Goal: Information Seeking & Learning: Learn about a topic

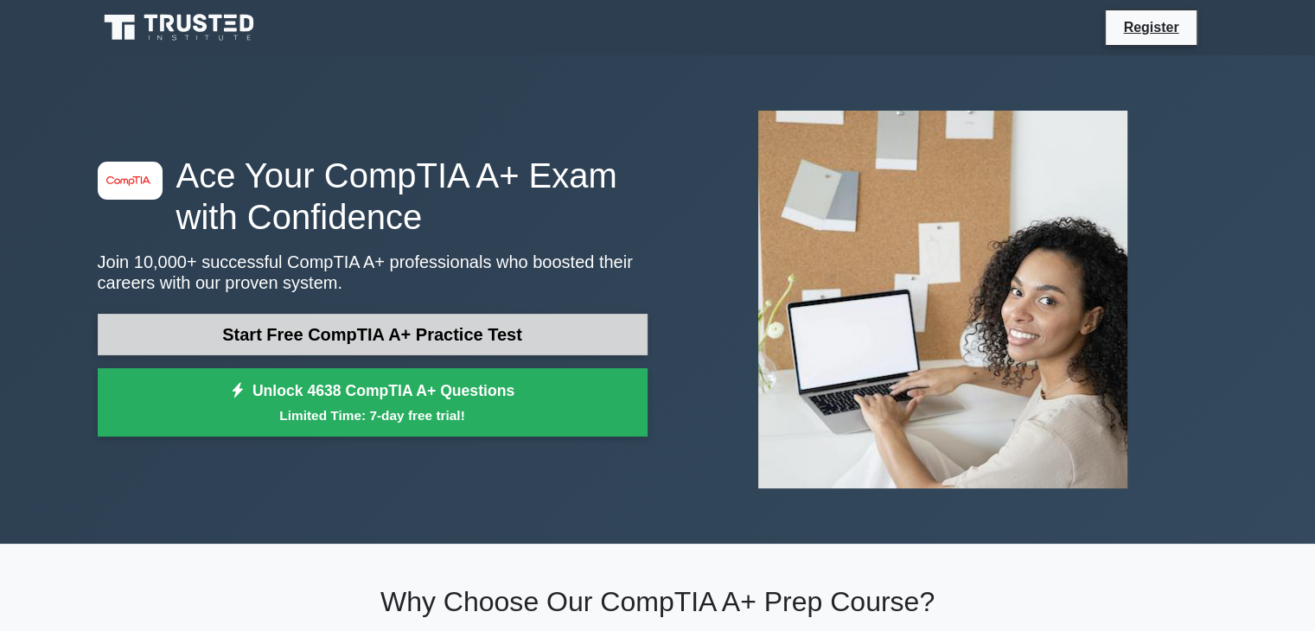
scroll to position [259, 0]
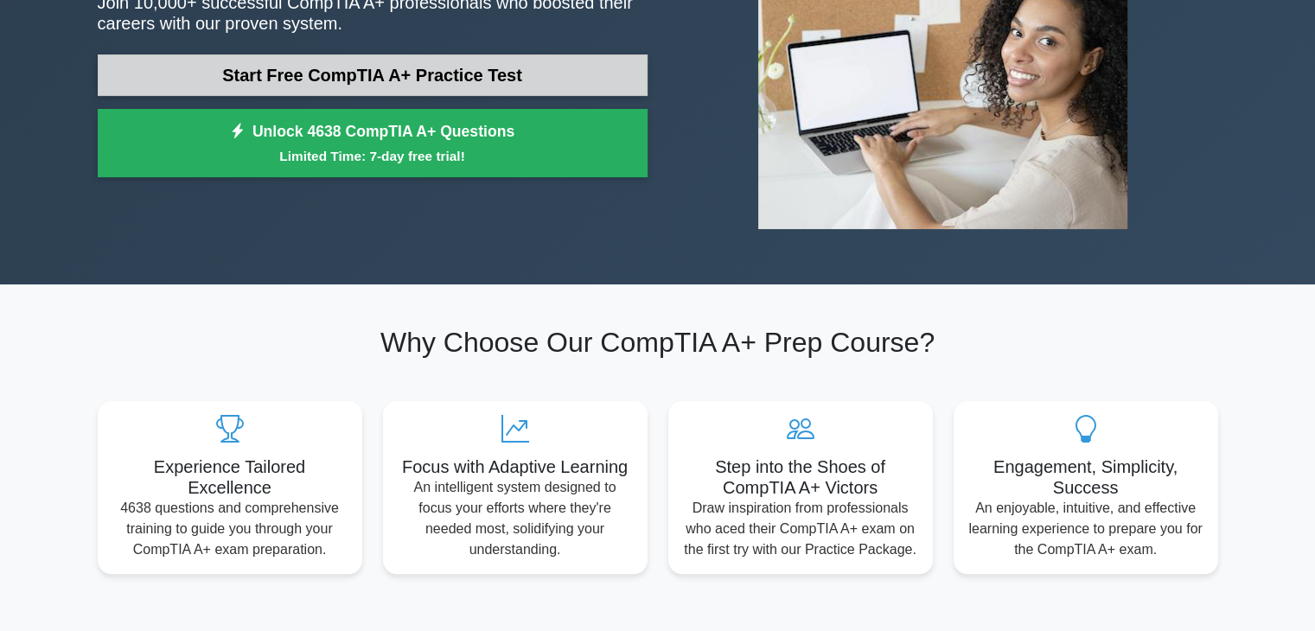
click at [470, 80] on link "Start Free CompTIA A+ Practice Test" at bounding box center [373, 74] width 550 height 41
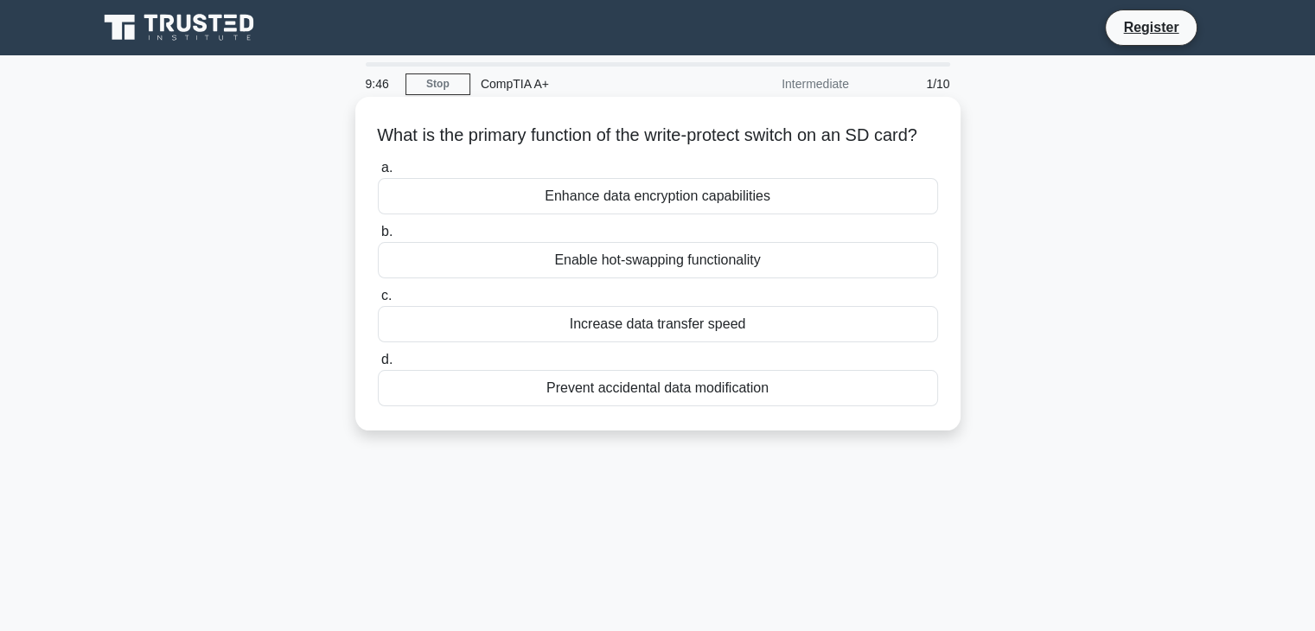
click at [760, 214] on div "Enhance data encryption capabilities" at bounding box center [658, 196] width 560 height 36
click at [378, 174] on input "a. Enhance data encryption capabilities" at bounding box center [378, 168] width 0 height 11
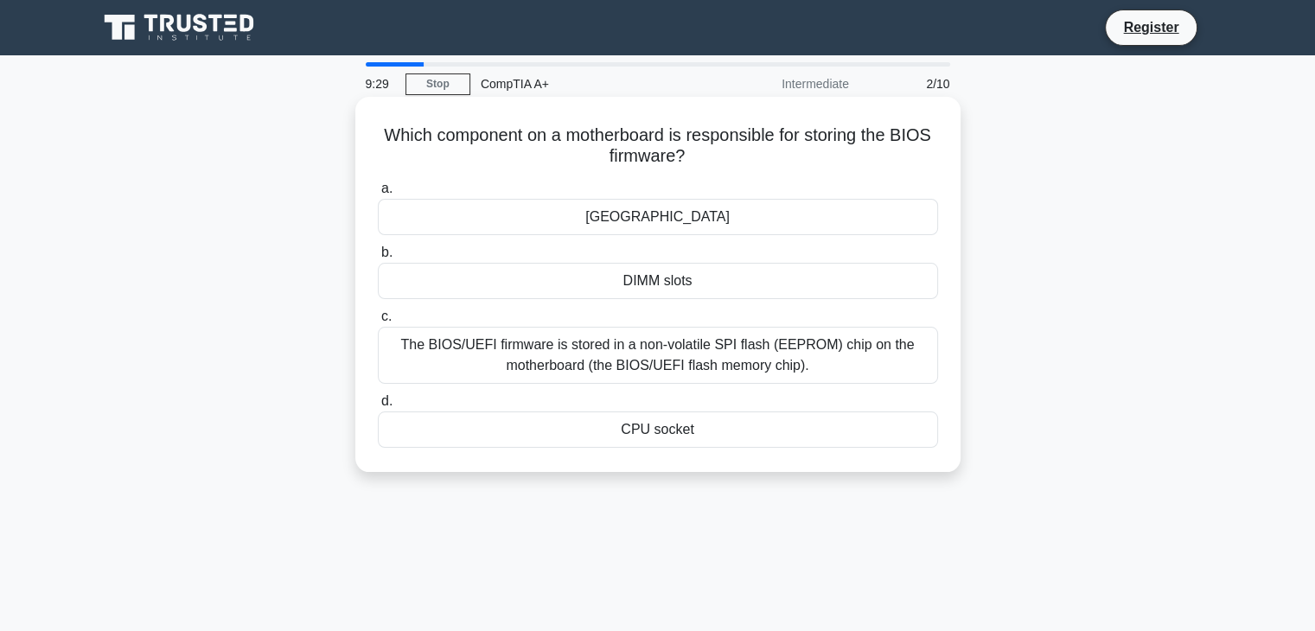
click at [703, 342] on div "The BIOS/UEFI firmware is stored in a non-volatile SPI flash (EEPROM) chip on t…" at bounding box center [658, 355] width 560 height 57
click at [378, 322] on input "c. The BIOS/UEFI firmware is stored in a non-volatile SPI flash (EEPROM) chip o…" at bounding box center [378, 316] width 0 height 11
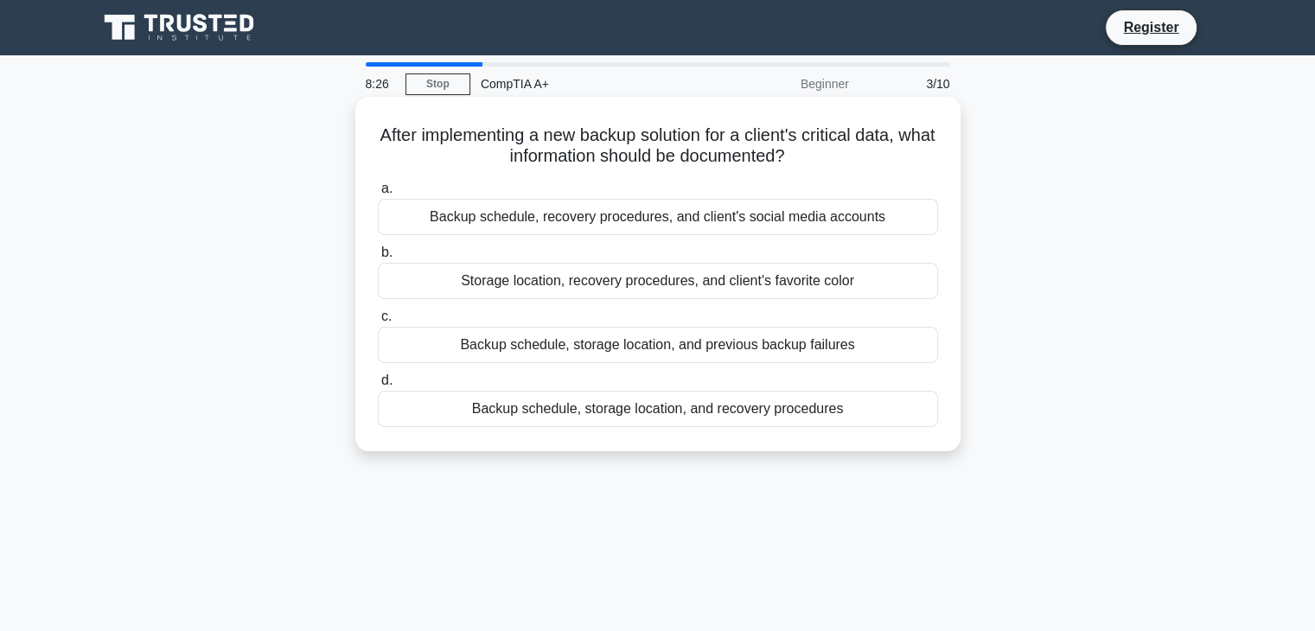
click at [707, 412] on div "Backup schedule, storage location, and recovery procedures" at bounding box center [658, 409] width 560 height 36
click at [378, 386] on input "d. Backup schedule, storage location, and recovery procedures" at bounding box center [378, 380] width 0 height 11
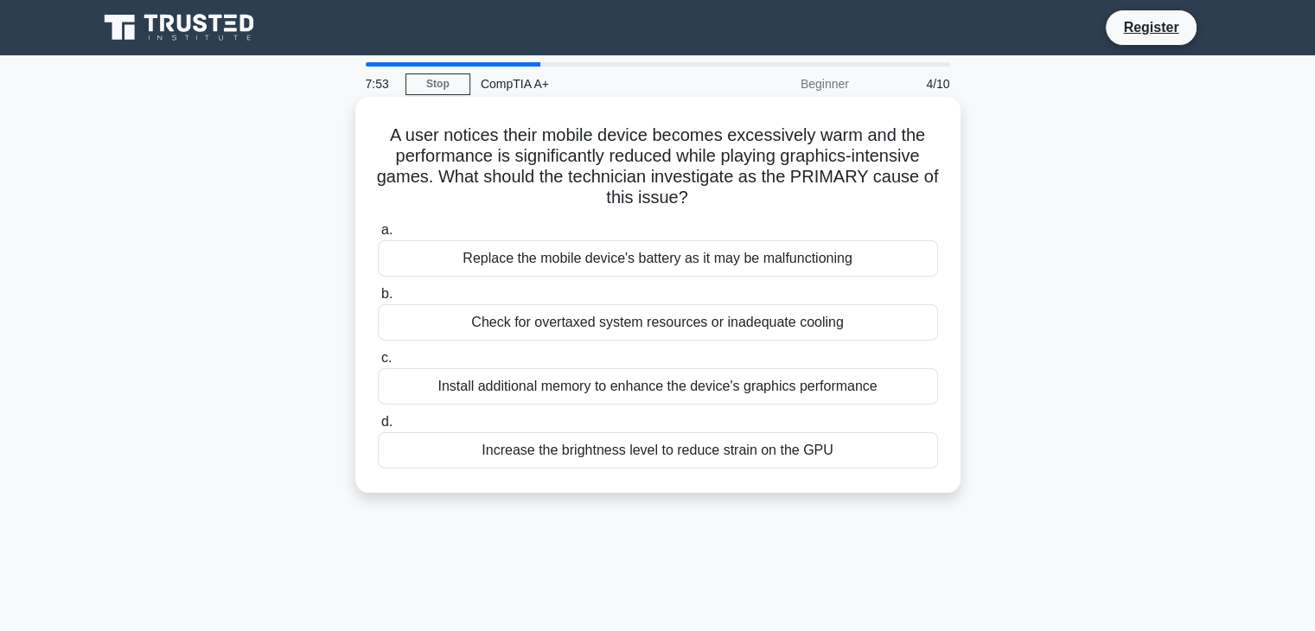
click at [855, 399] on div "Install additional memory to enhance the device's graphics performance" at bounding box center [658, 386] width 560 height 36
click at [378, 364] on input "c. Install additional memory to enhance the device's graphics performance" at bounding box center [378, 358] width 0 height 11
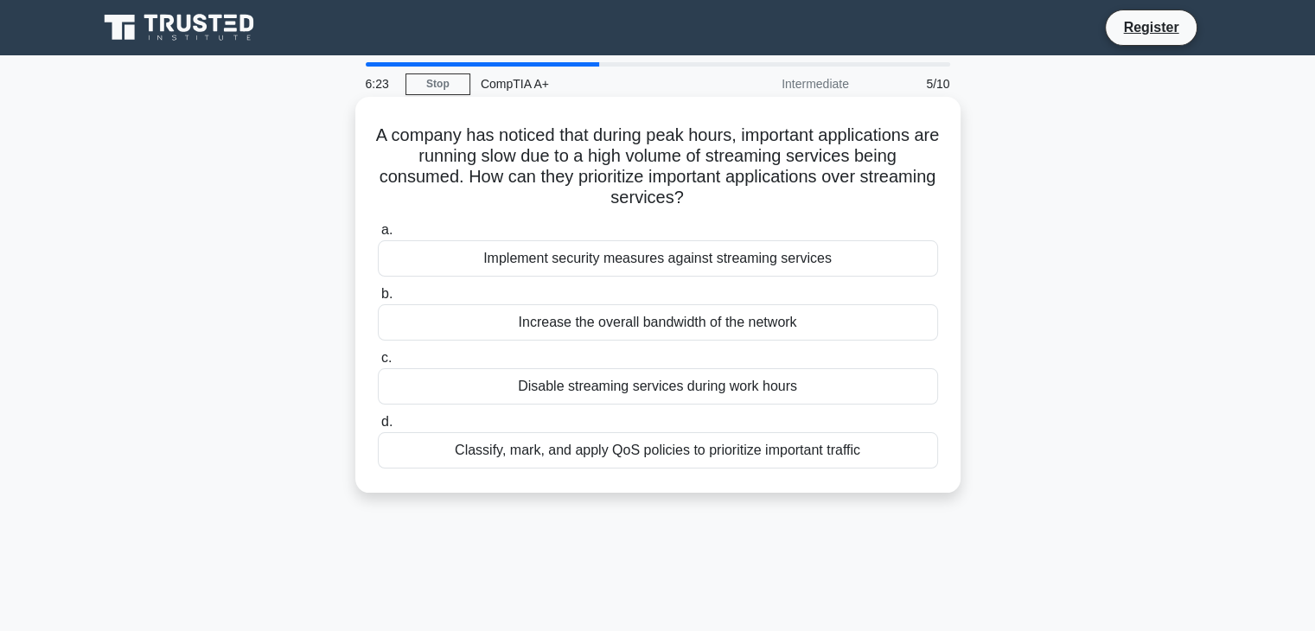
click at [787, 386] on div "Disable streaming services during work hours" at bounding box center [658, 386] width 560 height 36
click at [378, 364] on input "c. Disable streaming services during work hours" at bounding box center [378, 358] width 0 height 11
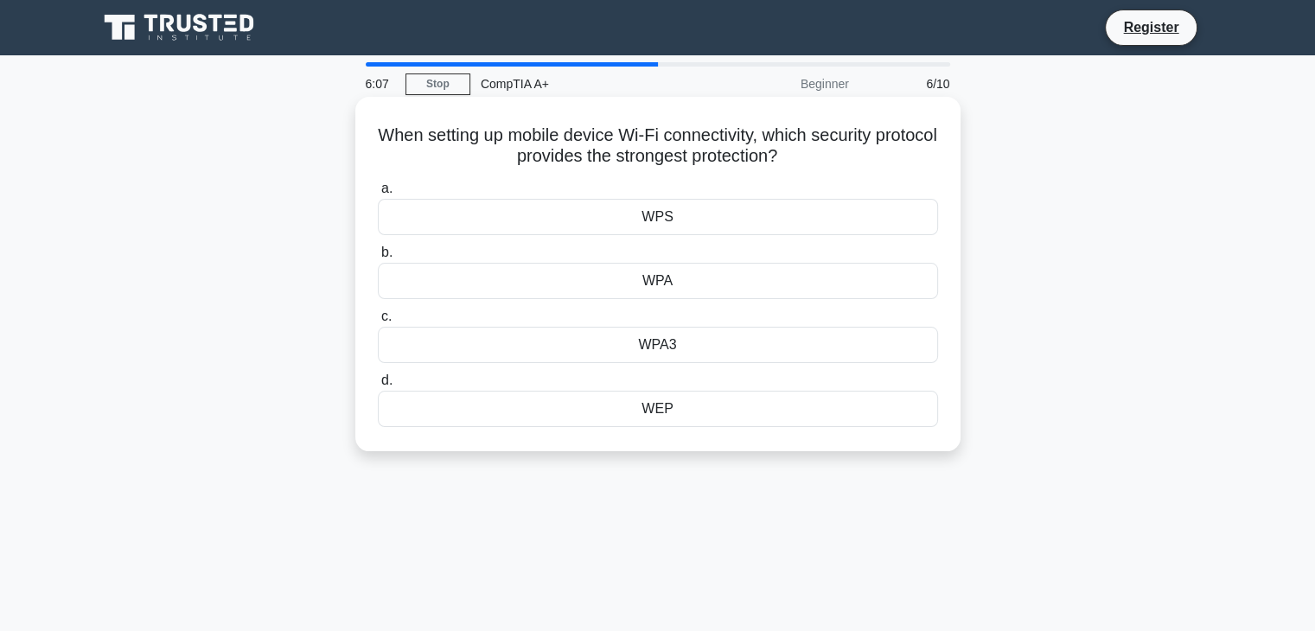
click at [767, 345] on div "WPA3" at bounding box center [658, 345] width 560 height 36
click at [378, 322] on input "c. WPA3" at bounding box center [378, 316] width 0 height 11
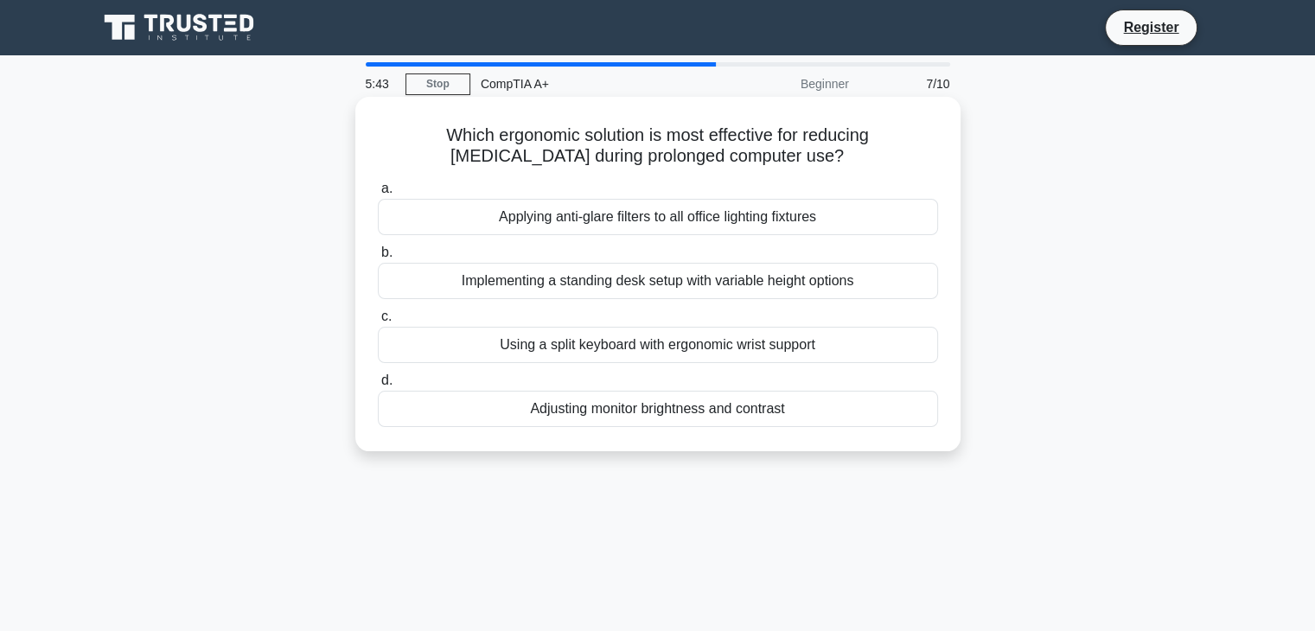
click at [834, 410] on div "Adjusting monitor brightness and contrast" at bounding box center [658, 409] width 560 height 36
click at [378, 386] on input "d. Adjusting monitor brightness and contrast" at bounding box center [378, 380] width 0 height 11
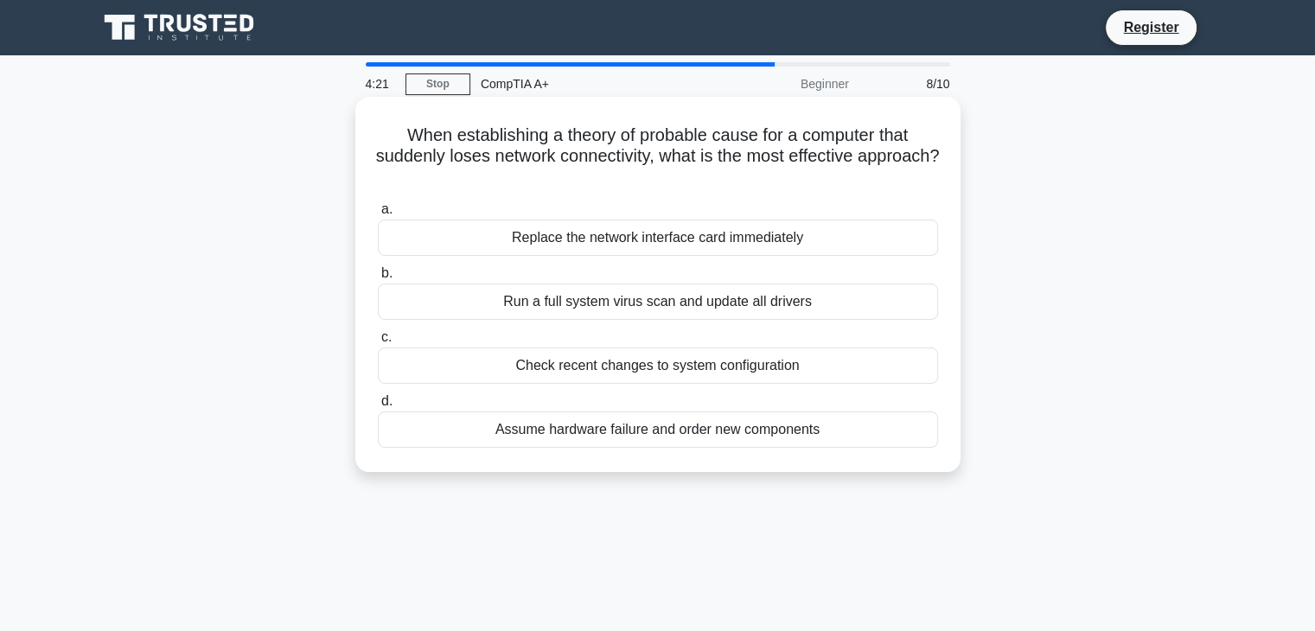
click at [765, 294] on div "Run a full system virus scan and update all drivers" at bounding box center [658, 302] width 560 height 36
click at [378, 279] on input "b. Run a full system virus scan and update all drivers" at bounding box center [378, 273] width 0 height 11
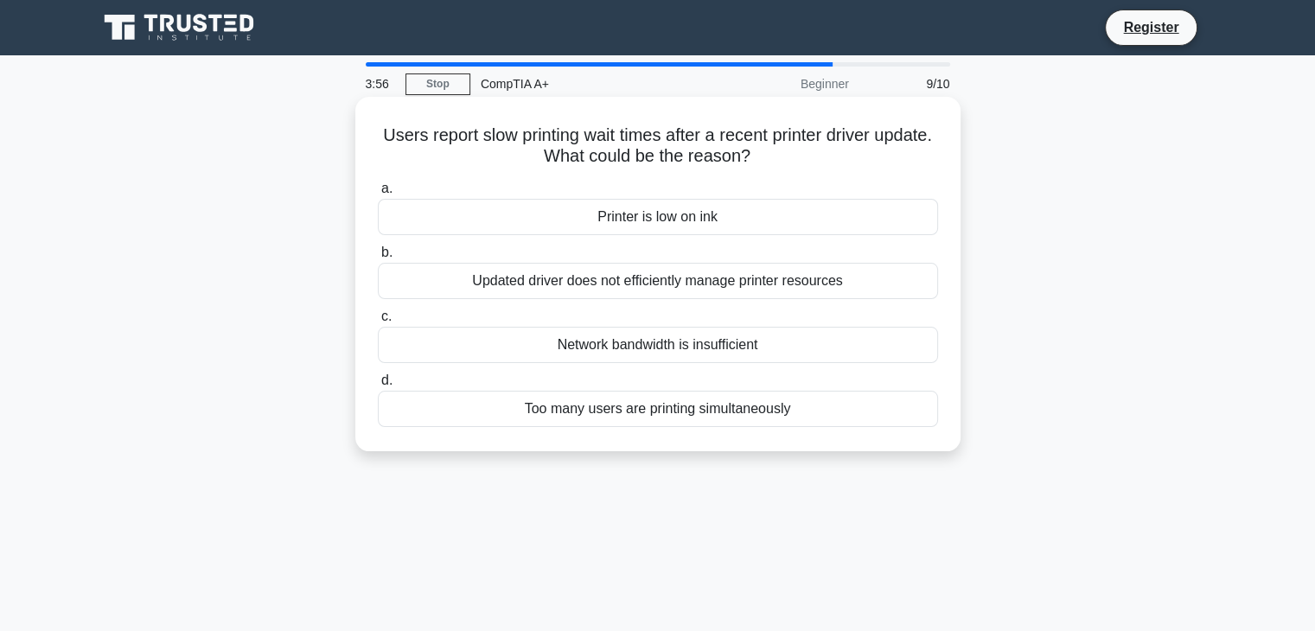
click at [832, 290] on div "Updated driver does not efficiently manage printer resources" at bounding box center [658, 281] width 560 height 36
click at [378, 258] on input "b. Updated driver does not efficiently manage printer resources" at bounding box center [378, 252] width 0 height 11
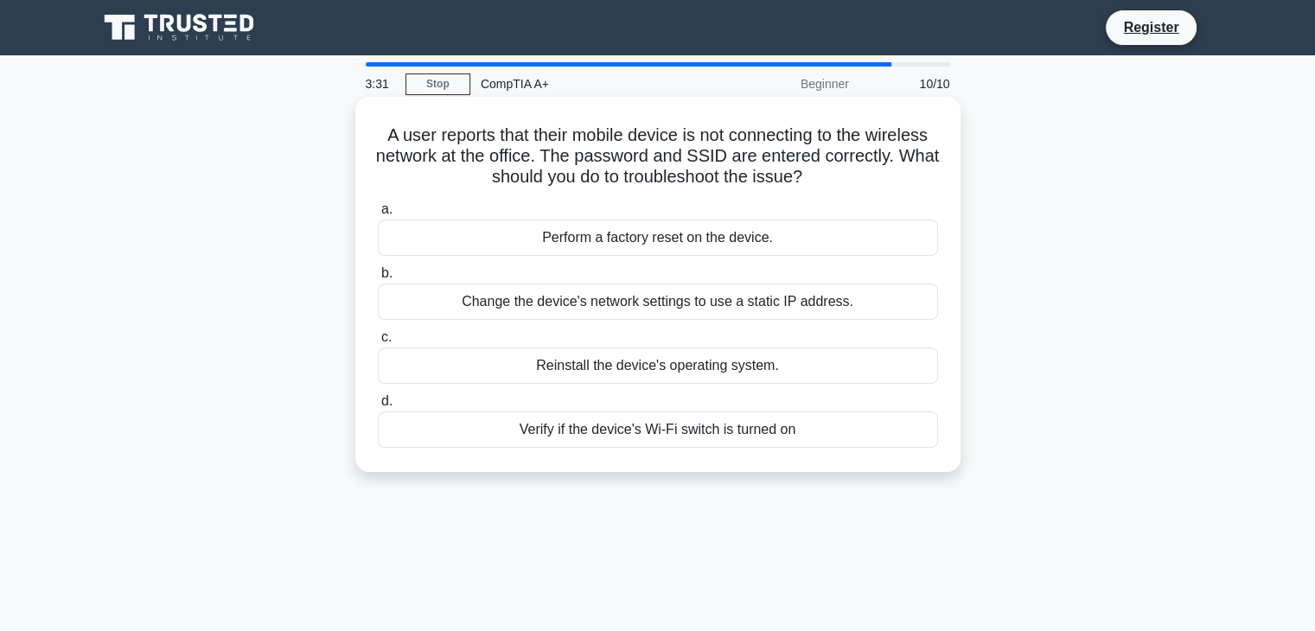
click at [868, 305] on div "Change the device's network settings to use a static IP address." at bounding box center [658, 302] width 560 height 36
click at [378, 279] on input "b. Change the device's network settings to use a static IP address." at bounding box center [378, 273] width 0 height 11
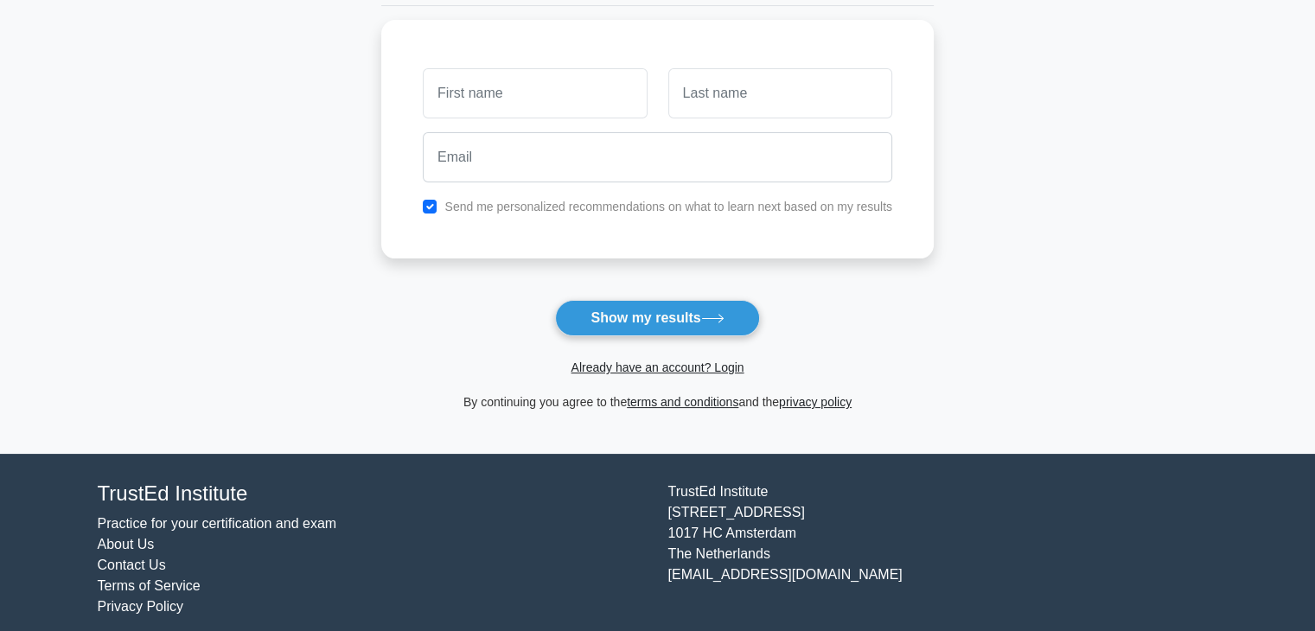
scroll to position [237, 0]
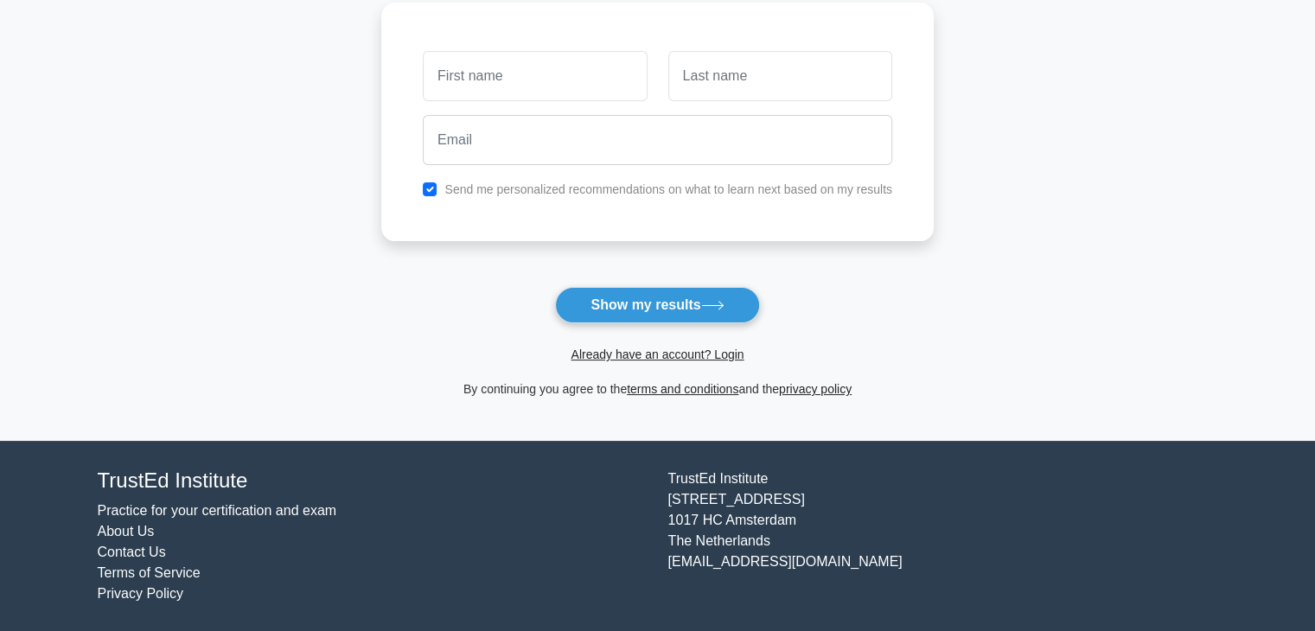
click at [595, 91] on input "text" at bounding box center [535, 76] width 224 height 50
type input "uhu"
click at [704, 84] on input "text" at bounding box center [780, 76] width 224 height 50
type input "eha"
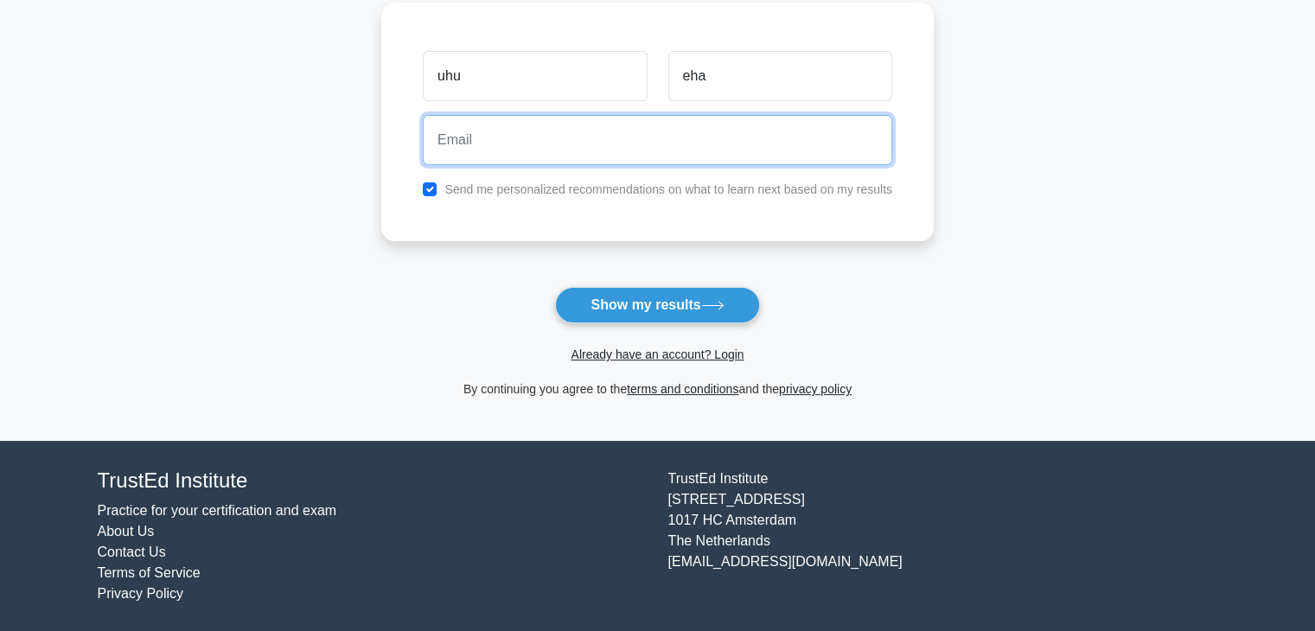
click at [747, 143] on input "email" at bounding box center [657, 140] width 469 height 50
paste input "ficatir703@mirarmax.com"
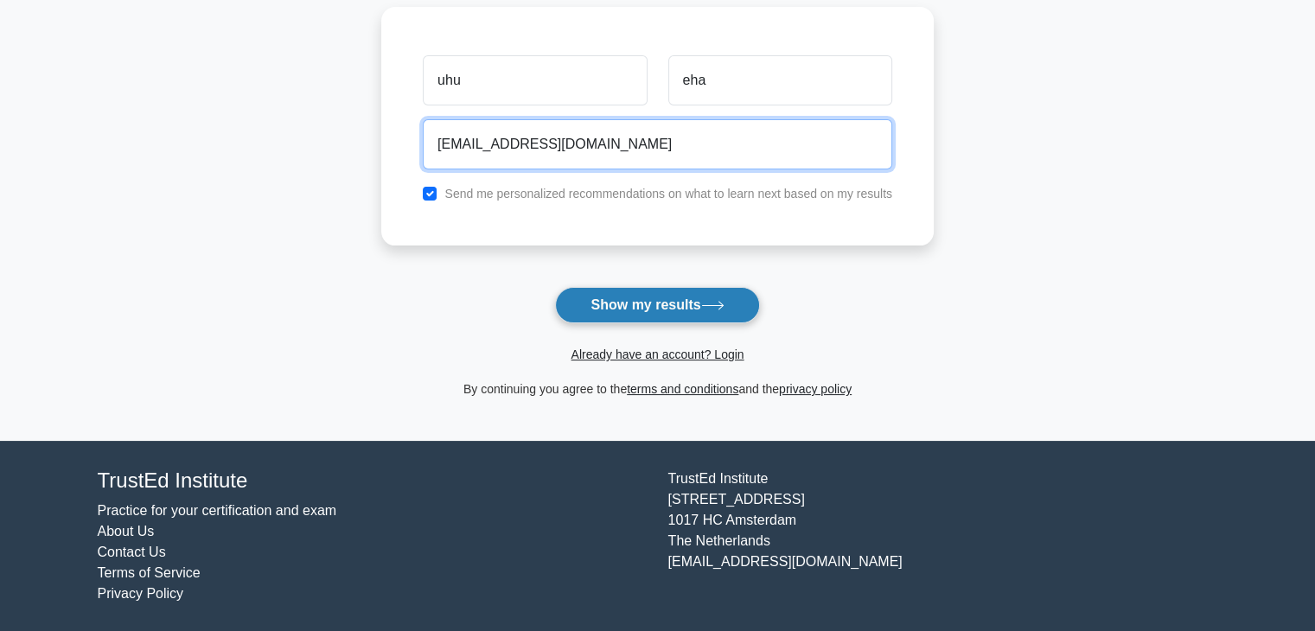
type input "ficatir703@mirarmax.com"
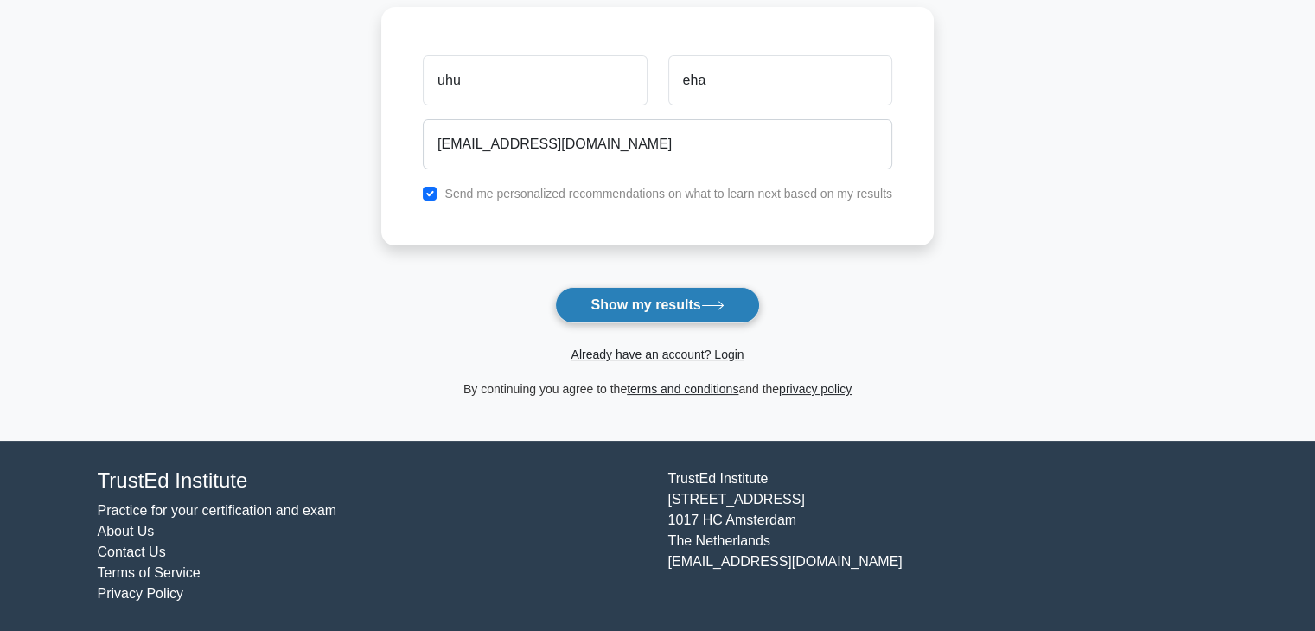
click at [679, 309] on button "Show my results" at bounding box center [657, 305] width 204 height 36
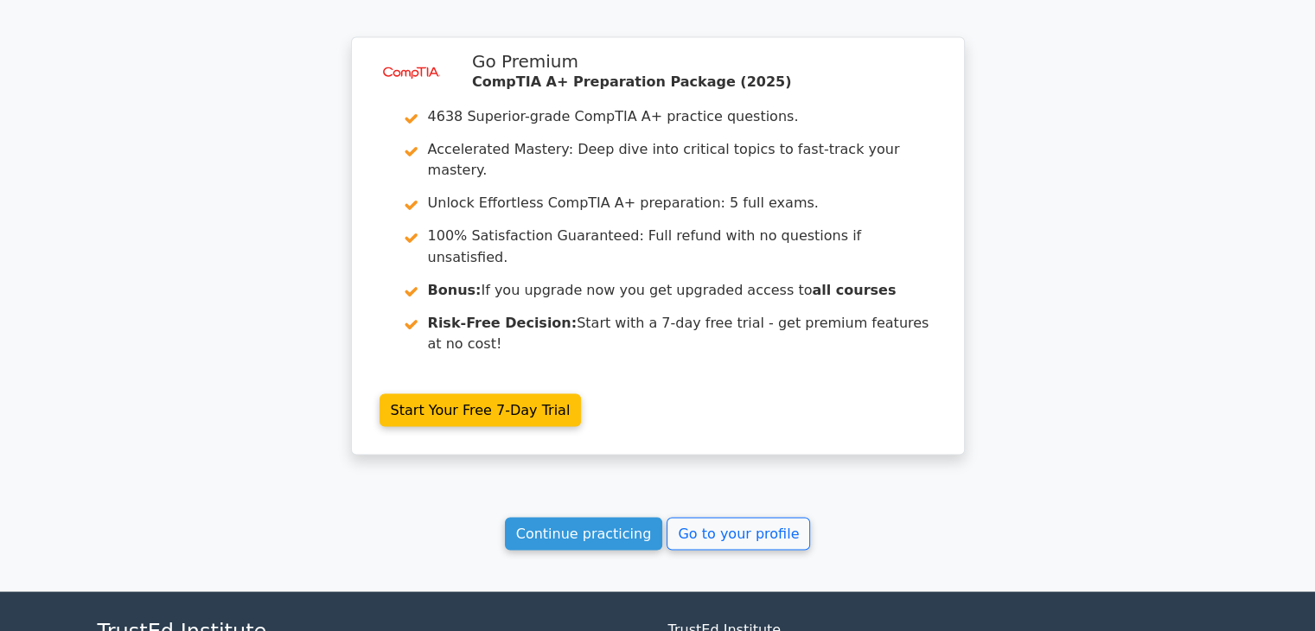
scroll to position [3039, 0]
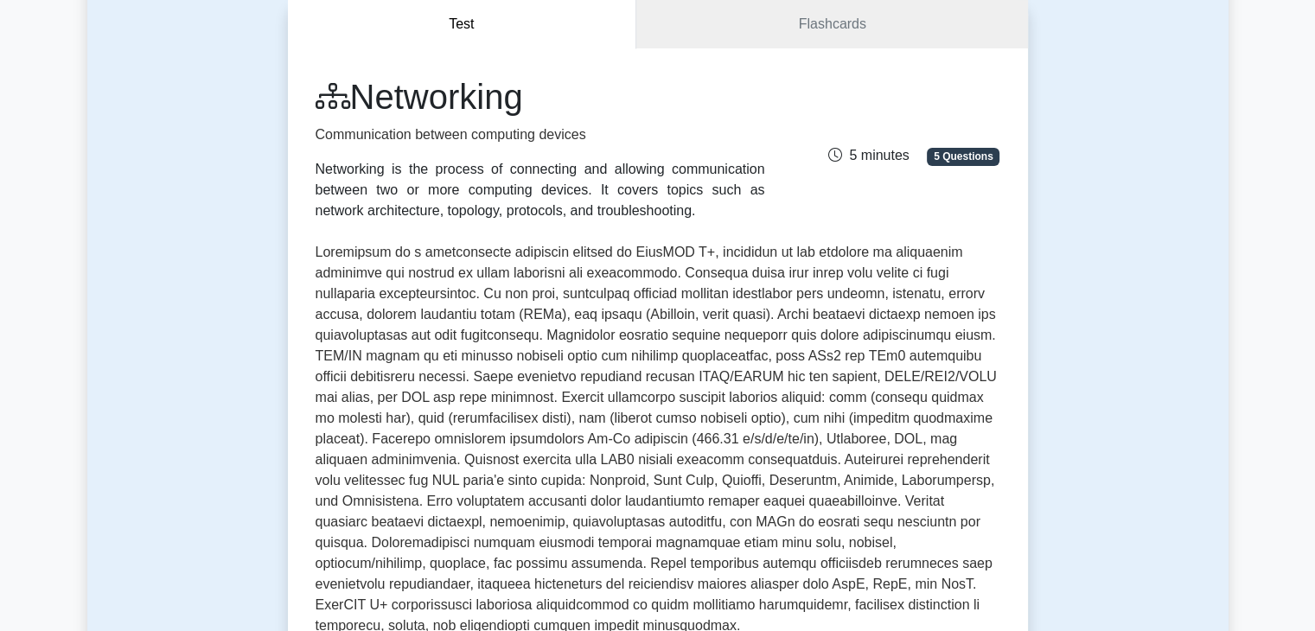
scroll to position [259, 0]
